Goal: Navigation & Orientation: Find specific page/section

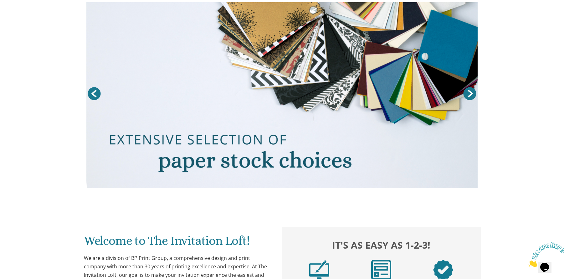
scroll to position [63, 0]
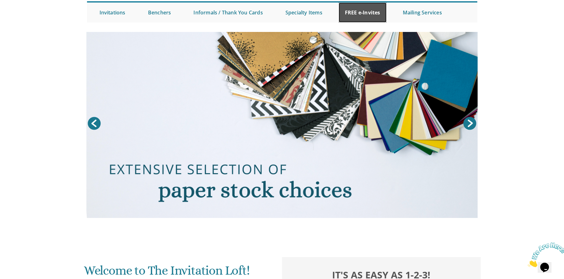
click at [372, 13] on link "FREE e-Invites" at bounding box center [362, 13] width 48 height 20
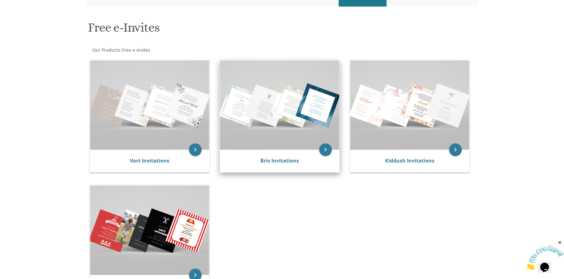
scroll to position [94, 0]
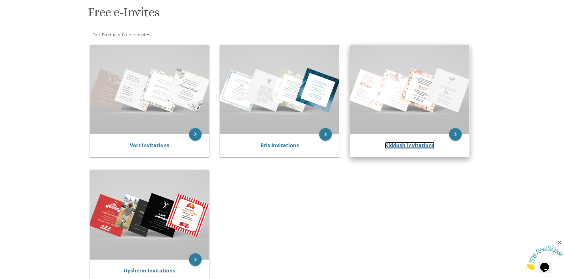
click at [394, 144] on link "Kiddush Invitations" at bounding box center [409, 145] width 49 height 7
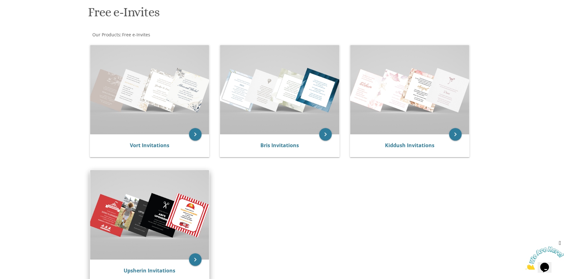
click at [167, 227] on img at bounding box center [149, 214] width 119 height 89
click at [257, 100] on img at bounding box center [279, 89] width 119 height 89
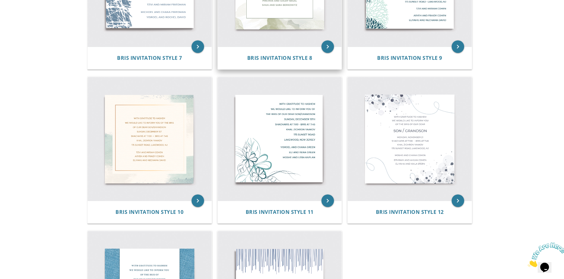
scroll to position [532, 0]
